Goal: Information Seeking & Learning: Learn about a topic

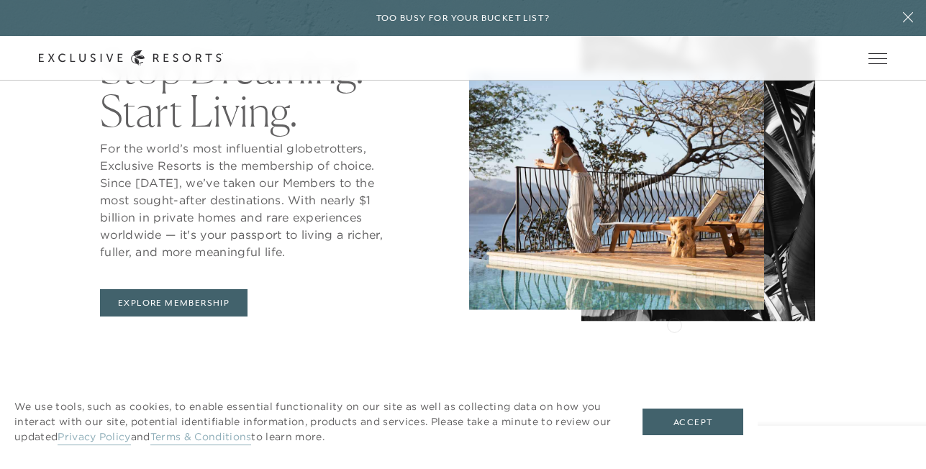
scroll to position [552, 0]
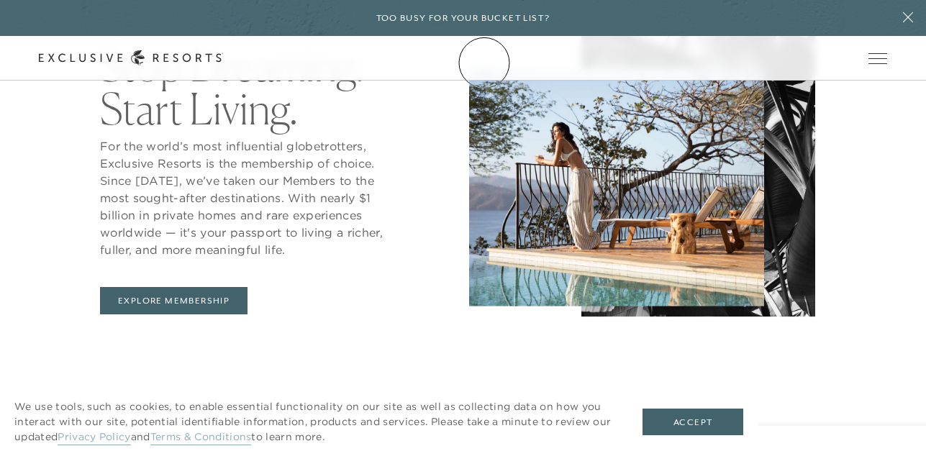
click at [0, 0] on link "Membership" at bounding box center [0, 0] width 0 height 0
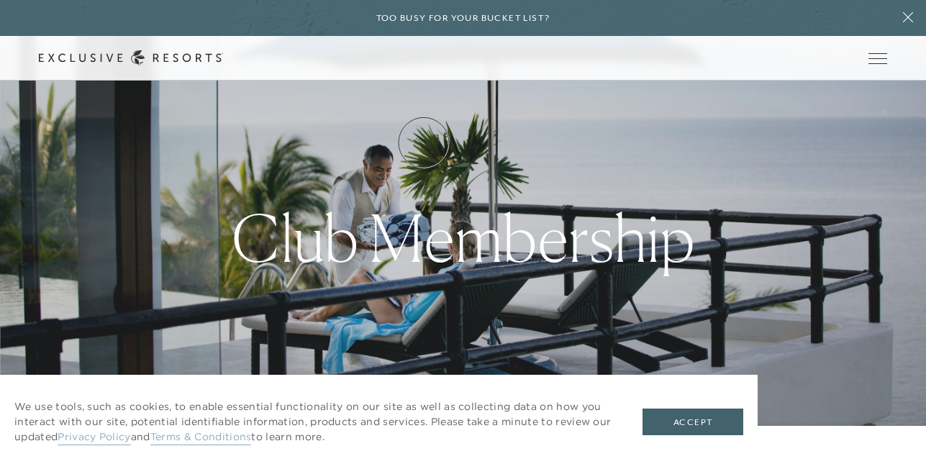
click at [0, 0] on link "How it works" at bounding box center [0, 0] width 0 height 0
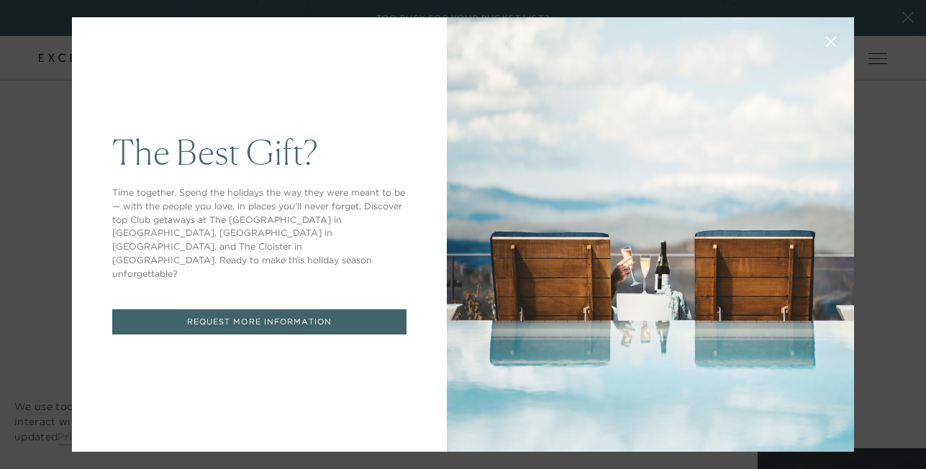
click at [367, 310] on link "REQUEST MORE INFORMATION" at bounding box center [259, 321] width 294 height 25
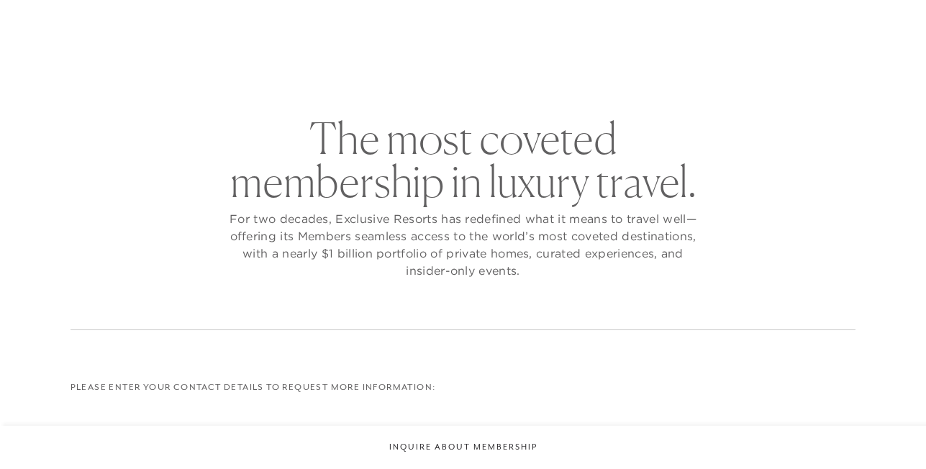
checkbox input "false"
